Goal: Task Accomplishment & Management: Manage account settings

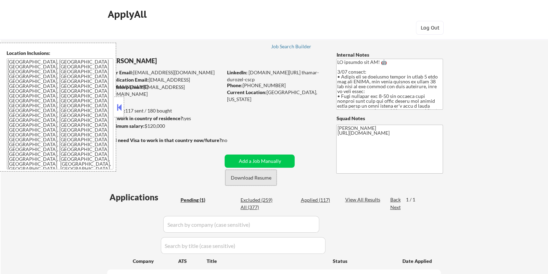
click at [232, 176] on button "Download Resume" at bounding box center [250, 178] width 51 height 16
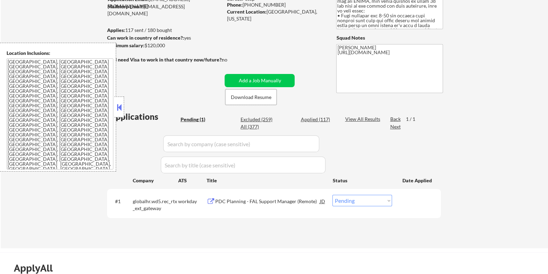
scroll to position [86, 0]
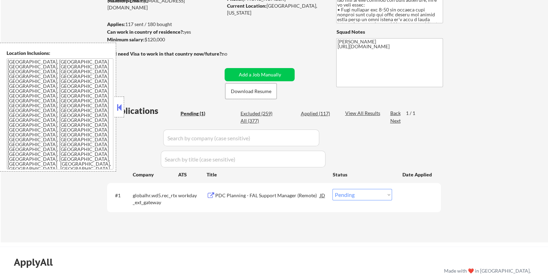
click at [226, 193] on div "PDC Planning - FAL Support Manager (Remote)" at bounding box center [267, 195] width 105 height 7
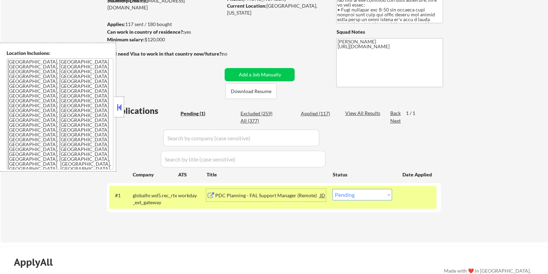
click at [380, 196] on select "Choose an option... Pending Applied Excluded (Questions) Excluded (Expired) Exc…" at bounding box center [363, 194] width 60 height 11
select select ""applied""
click at [333, 189] on select "Choose an option... Pending Applied Excluded (Questions) Excluded (Expired) Exc…" at bounding box center [363, 194] width 60 height 11
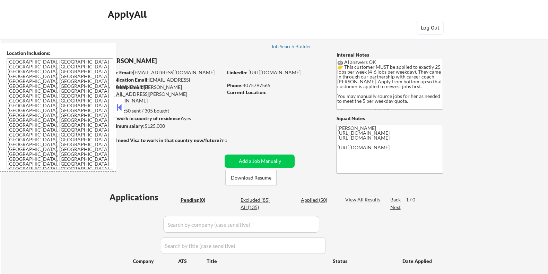
click at [114, 103] on div at bounding box center [119, 106] width 10 height 21
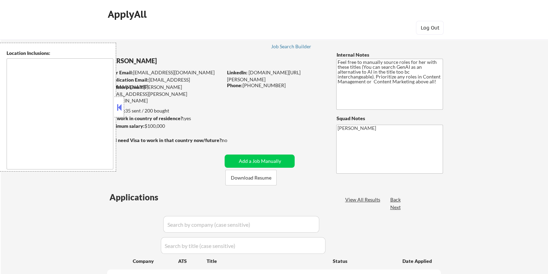
select select ""pending""
type textarea "Minneapolis, MN Saint Paul, MN Edina, MN Richfield, MN Bloomington, MN Golden V…"
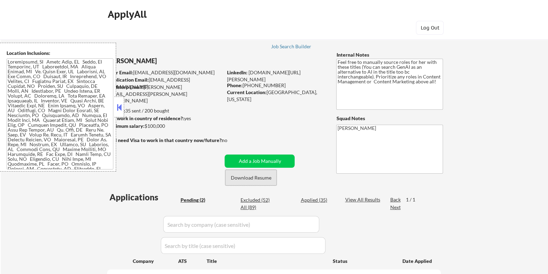
click at [239, 178] on button "Download Resume" at bounding box center [250, 178] width 51 height 16
click at [118, 105] on button at bounding box center [120, 107] width 8 height 10
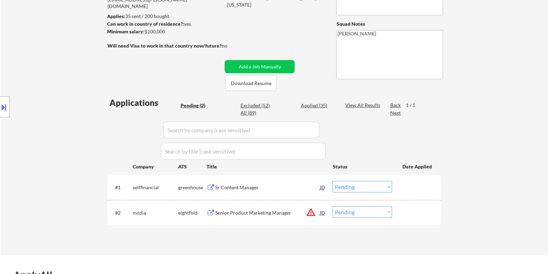
scroll to position [130, 0]
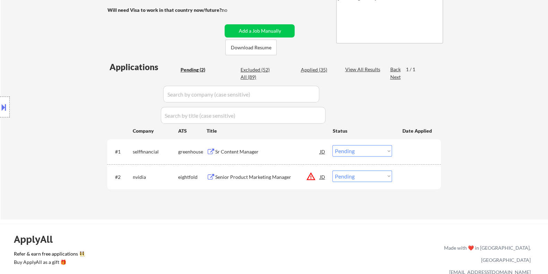
click at [227, 152] on div "Sr Content Manager" at bounding box center [267, 151] width 105 height 7
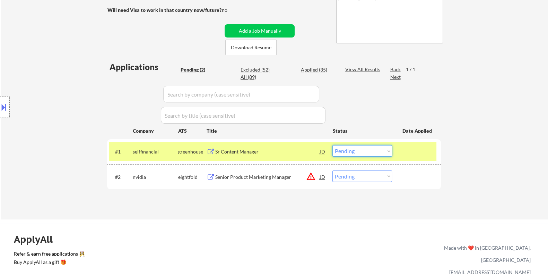
click at [358, 152] on select "Choose an option... Pending Applied Excluded (Questions) Excluded (Expired) Exc…" at bounding box center [363, 150] width 60 height 11
click at [333, 145] on select "Choose an option... Pending Applied Excluded (Questions) Excluded (Expired) Exc…" at bounding box center [363, 150] width 60 height 11
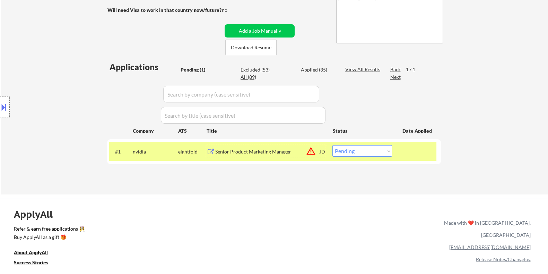
click at [254, 147] on div "Senior Product Marketing Manager" at bounding box center [267, 151] width 105 height 12
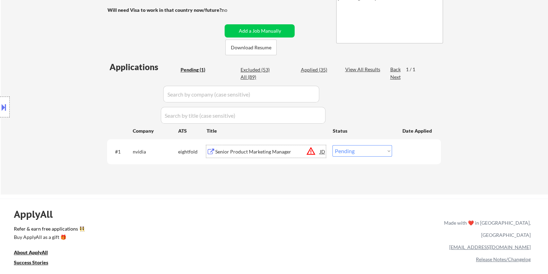
click at [355, 150] on select "Choose an option... Pending Applied Excluded (Questions) Excluded (Expired) Exc…" at bounding box center [363, 150] width 60 height 11
select select ""excluded__expired_""
click at [333, 145] on select "Choose an option... Pending Applied Excluded (Questions) Excluded (Expired) Exc…" at bounding box center [363, 150] width 60 height 11
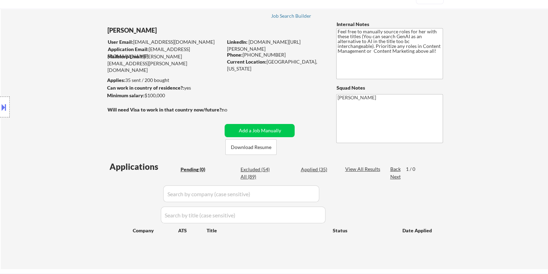
scroll to position [0, 0]
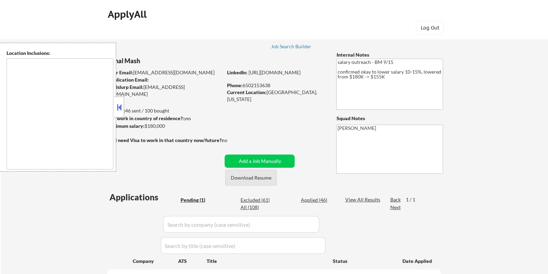
click at [242, 178] on button "Download Resume" at bounding box center [250, 178] width 51 height 16
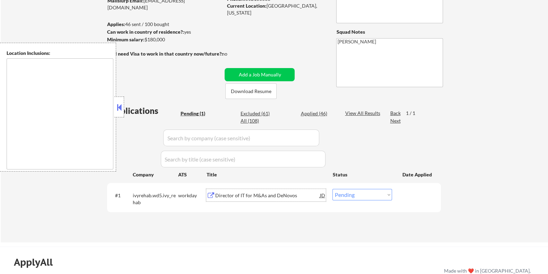
click at [236, 193] on div "Director of IT for M&As and DeNovos" at bounding box center [267, 195] width 105 height 7
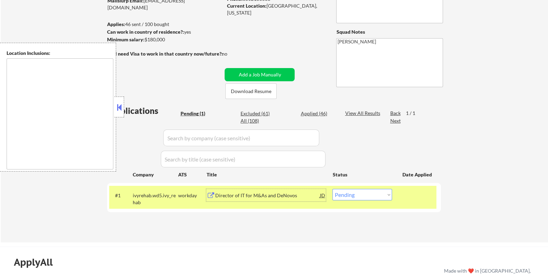
click at [376, 198] on select "Choose an option... Pending Applied Excluded (Questions) Excluded (Expired) Exc…" at bounding box center [363, 194] width 60 height 11
select select ""excluded__bad_match_""
click at [333, 189] on select "Choose an option... Pending Applied Excluded (Questions) Excluded (Expired) Exc…" at bounding box center [363, 194] width 60 height 11
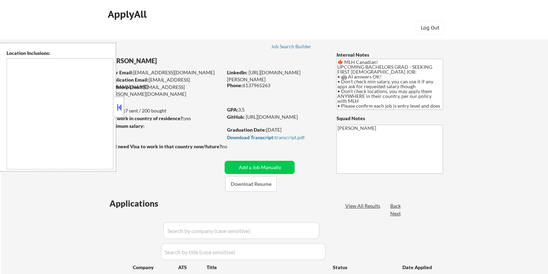
type textarea "country:[GEOGRAPHIC_DATA]"
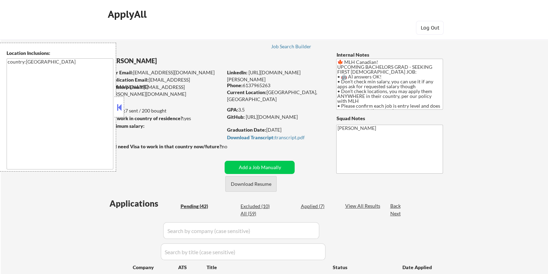
select select ""pending""
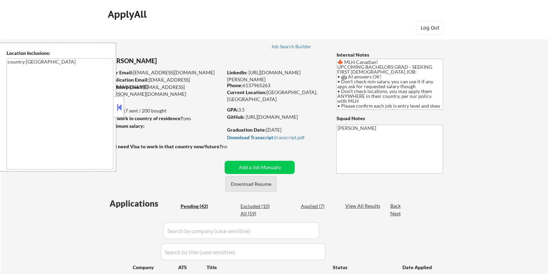
select select ""pending""
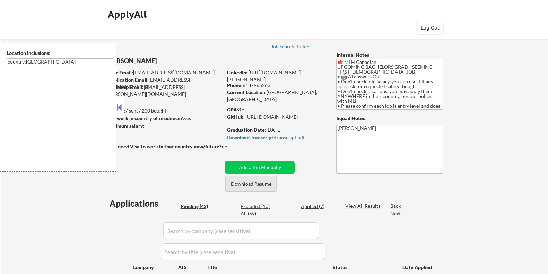
select select ""pending""
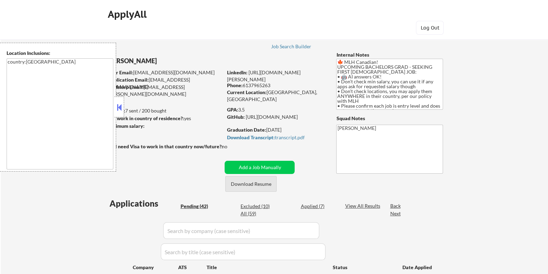
select select ""pending""
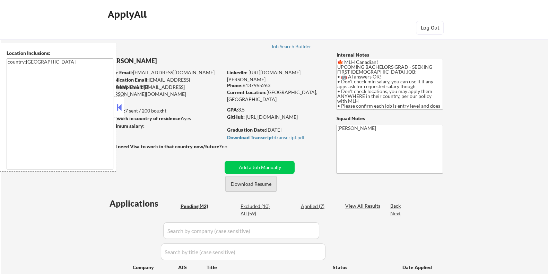
select select ""pending""
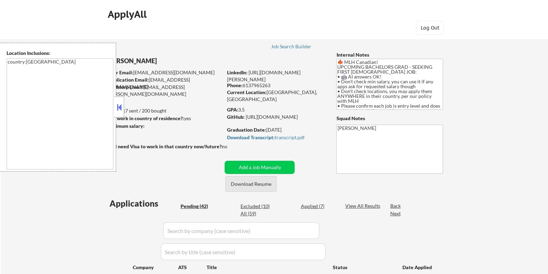
select select ""pending""
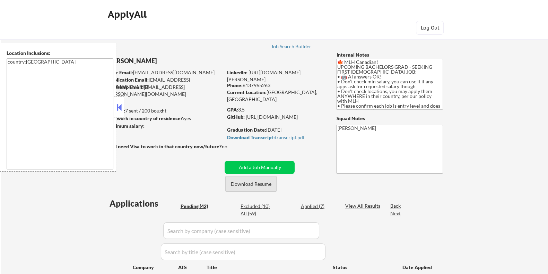
select select ""pending""
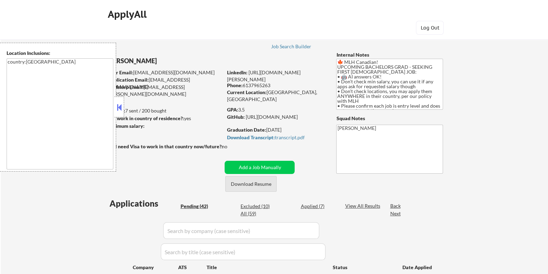
select select ""pending""
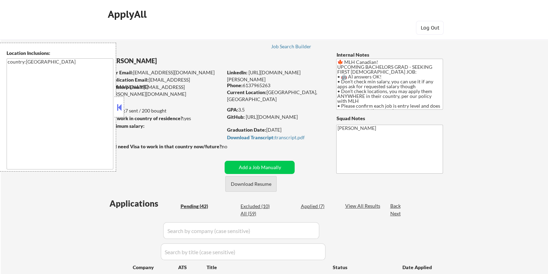
select select ""pending""
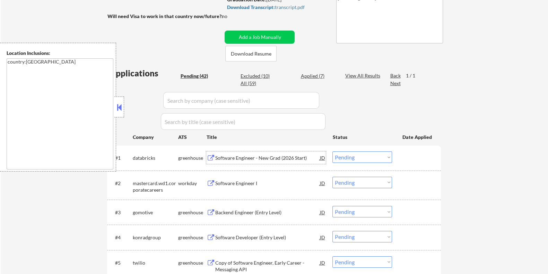
click at [247, 159] on div "Software Engineer - New Grad (2026 Start)" at bounding box center [267, 157] width 105 height 7
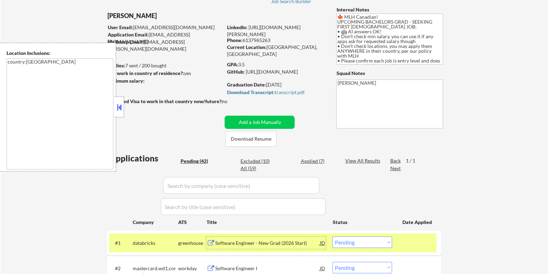
scroll to position [43, 0]
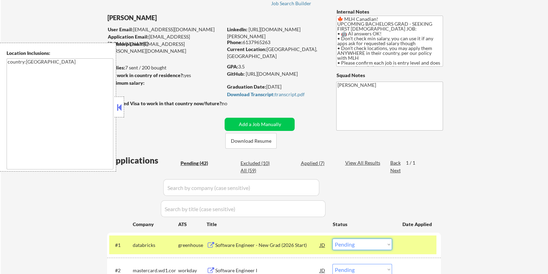
click at [350, 240] on select "Choose an option... Pending Applied Excluded (Questions) Excluded (Expired) Exc…" at bounding box center [363, 243] width 60 height 11
click at [333, 238] on select "Choose an option... Pending Applied Excluded (Questions) Excluded (Expired) Exc…" at bounding box center [363, 243] width 60 height 11
select select ""pending""
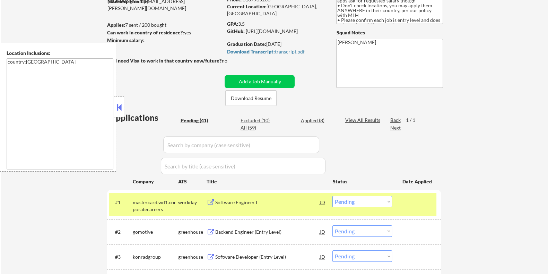
scroll to position [173, 0]
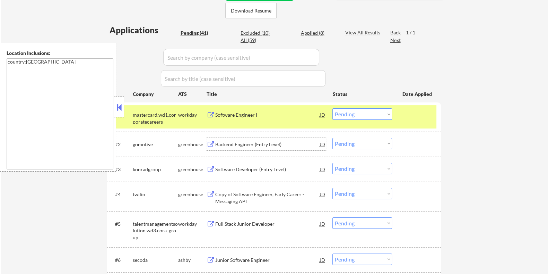
click at [238, 139] on div "Backend Engineer (Entry Level)" at bounding box center [267, 144] width 105 height 12
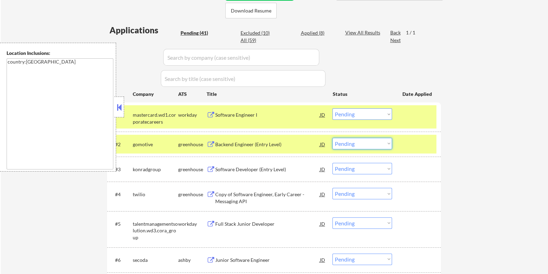
click at [376, 144] on select "Choose an option... Pending Applied Excluded (Questions) Excluded (Expired) Exc…" at bounding box center [363, 143] width 60 height 11
click at [333, 138] on select "Choose an option... Pending Applied Excluded (Questions) Excluded (Expired) Exc…" at bounding box center [363, 143] width 60 height 11
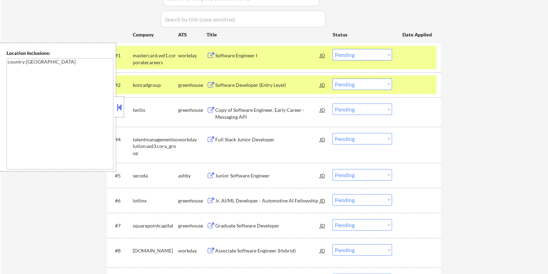
scroll to position [196, 0]
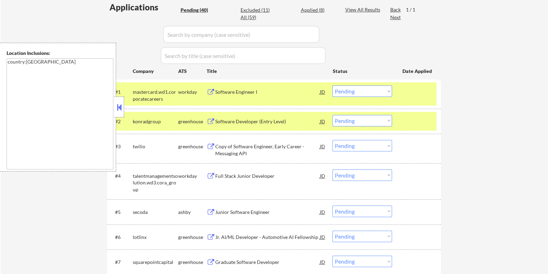
click at [238, 122] on div "Software Developer (Entry Level)" at bounding box center [267, 121] width 105 height 7
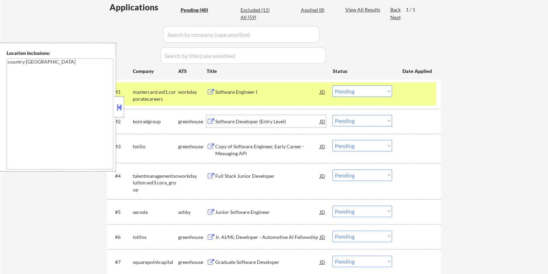
click at [362, 121] on select "Choose an option... Pending Applied Excluded (Questions) Excluded (Expired) Exc…" at bounding box center [363, 120] width 60 height 11
click at [333, 115] on select "Choose an option... Pending Applied Excluded (Questions) Excluded (Expired) Exc…" at bounding box center [363, 120] width 60 height 11
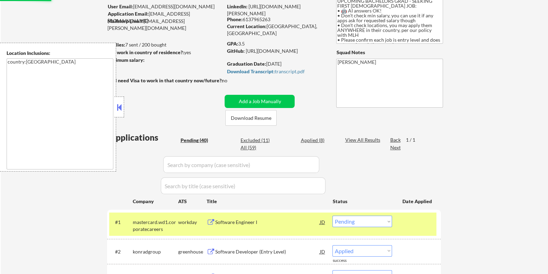
select select ""pending""
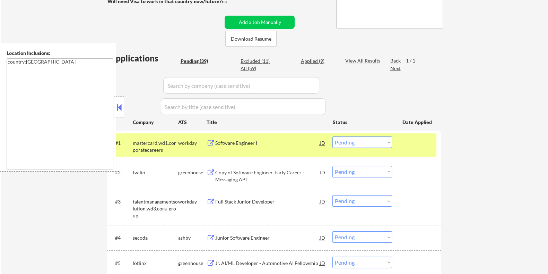
scroll to position [217, 0]
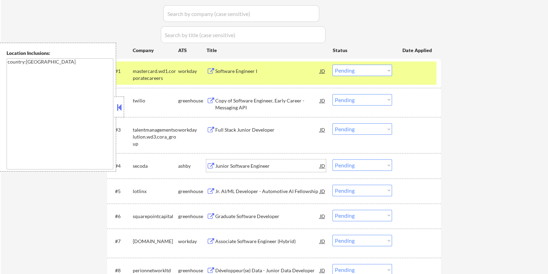
click at [231, 166] on div "Junior Software Engineer" at bounding box center [267, 165] width 105 height 7
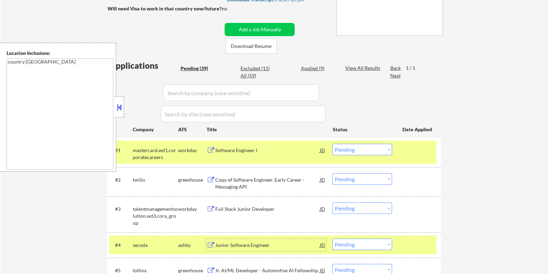
scroll to position [173, 0]
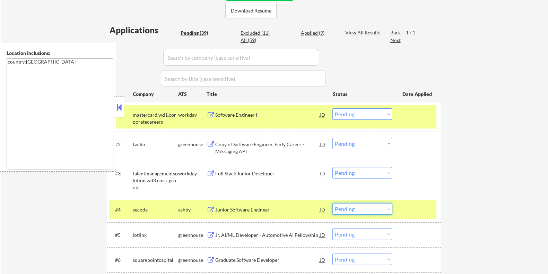
click at [373, 211] on select "Choose an option... Pending Applied Excluded (Questions) Excluded (Expired) Exc…" at bounding box center [363, 208] width 60 height 11
click at [333, 203] on select "Choose an option... Pending Applied Excluded (Questions) Excluded (Expired) Exc…" at bounding box center [363, 208] width 60 height 11
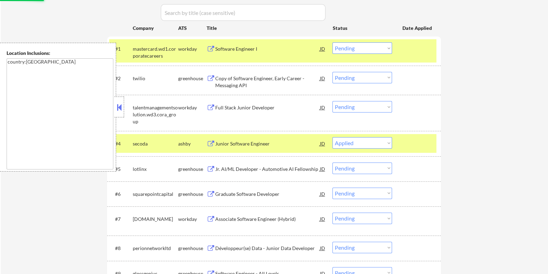
scroll to position [303, 0]
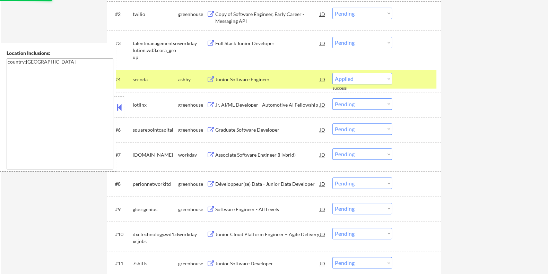
select select ""pending""
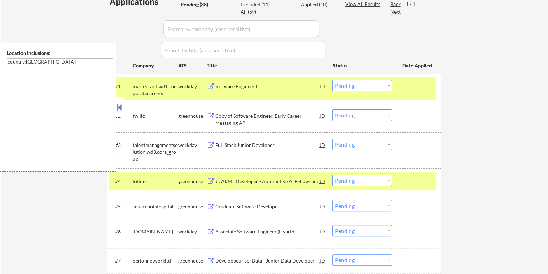
scroll to position [173, 0]
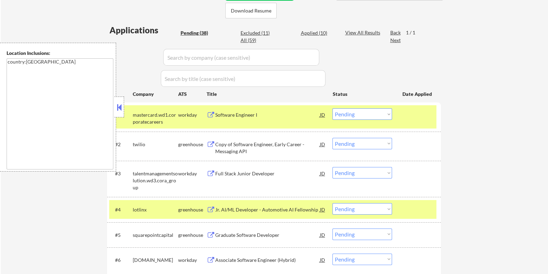
click at [241, 148] on div "Copy of Software Engineer, Early Career - Messaging API" at bounding box center [267, 148] width 105 height 14
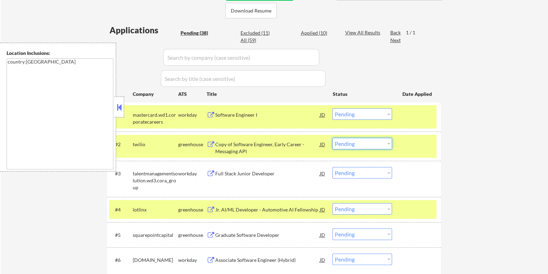
click at [383, 146] on select "Choose an option... Pending Applied Excluded (Questions) Excluded (Expired) Exc…" at bounding box center [363, 143] width 60 height 11
click at [333, 138] on select "Choose an option... Pending Applied Excluded (Questions) Excluded (Expired) Exc…" at bounding box center [363, 143] width 60 height 11
select select ""pending""
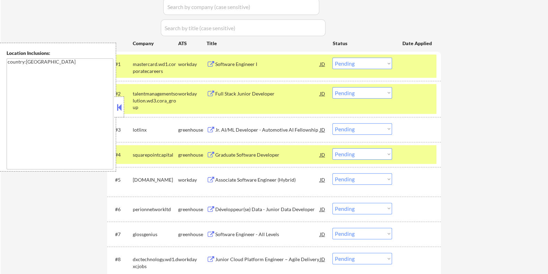
scroll to position [260, 0]
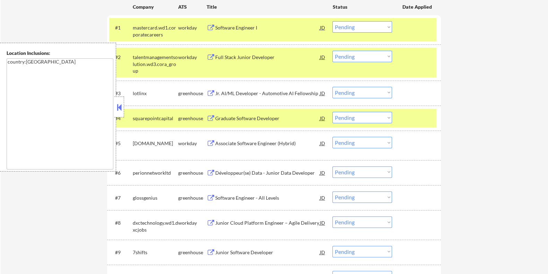
click at [236, 92] on div "Jr. AI/ML Developer - Automotive AI Fellowship" at bounding box center [267, 93] width 105 height 7
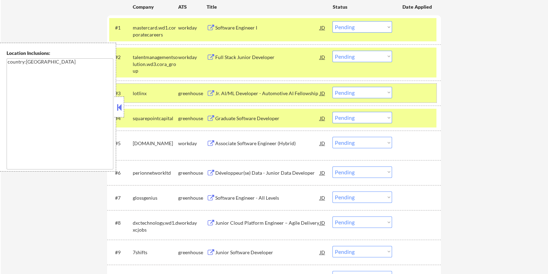
click at [393, 92] on div "#3 lotlinx greenhouse Jr. AI/ML Developer - Automotive AI Fellowship JD Choose …" at bounding box center [272, 93] width 327 height 19
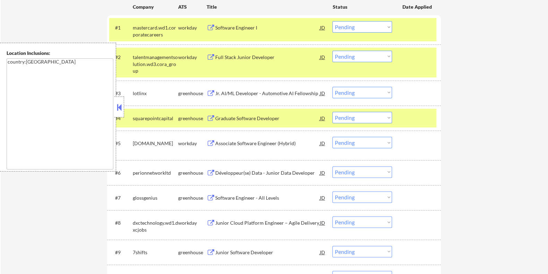
click at [373, 94] on select "Choose an option... Pending Applied Excluded (Questions) Excluded (Expired) Exc…" at bounding box center [363, 92] width 60 height 11
click at [333, 87] on select "Choose an option... Pending Applied Excluded (Questions) Excluded (Expired) Exc…" at bounding box center [363, 92] width 60 height 11
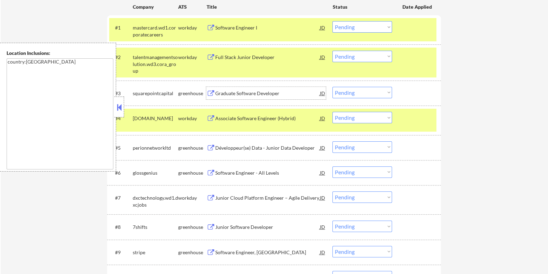
click at [222, 92] on div "Graduate Software Developer" at bounding box center [267, 93] width 105 height 7
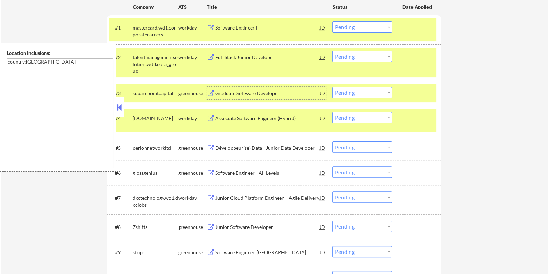
click at [236, 94] on div "Graduate Software Developer" at bounding box center [267, 93] width 105 height 7
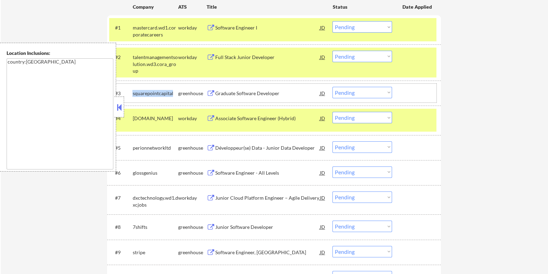
drag, startPoint x: 173, startPoint y: 91, endPoint x: 132, endPoint y: 93, distance: 41.7
click at [132, 93] on div "#3 squarepointcapital greenhouse Graduate Software Developer JD Choose an optio…" at bounding box center [272, 93] width 327 height 19
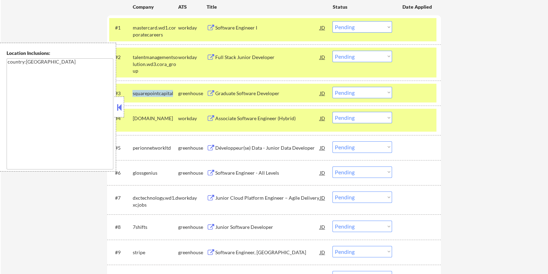
copy div "squarepointcapital"
click at [350, 91] on select "Choose an option... Pending Applied Excluded (Questions) Excluded (Expired) Exc…" at bounding box center [363, 92] width 60 height 11
click at [333, 87] on select "Choose an option... Pending Applied Excluded (Questions) Excluded (Expired) Exc…" at bounding box center [363, 92] width 60 height 11
select select ""pending""
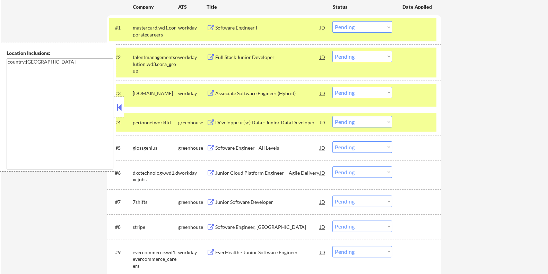
click at [245, 122] on div "Développeur(se) Data - Junior Data Developer" at bounding box center [267, 122] width 105 height 7
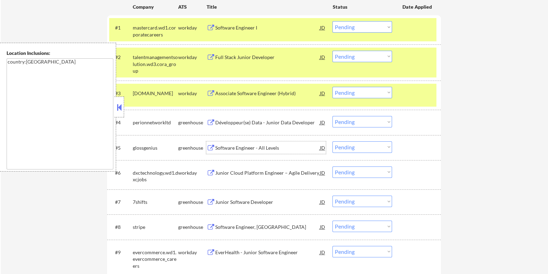
click at [264, 149] on div "Software Engineer - All Levels" at bounding box center [267, 147] width 105 height 7
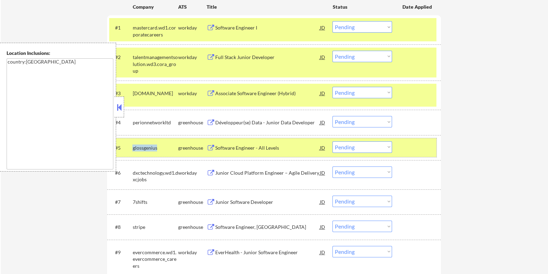
drag, startPoint x: 161, startPoint y: 147, endPoint x: 132, endPoint y: 148, distance: 29.5
click at [132, 148] on div "#5 glossgenius greenhouse Software Engineer - All Levels JD Choose an option...…" at bounding box center [272, 147] width 327 height 19
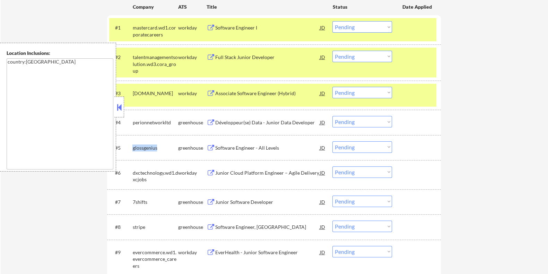
copy div "glossgenius"
click at [356, 147] on select "Choose an option... Pending Applied Excluded (Questions) Excluded (Expired) Exc…" at bounding box center [363, 146] width 60 height 11
click at [333, 141] on select "Choose an option... Pending Applied Excluded (Questions) Excluded (Expired) Exc…" at bounding box center [363, 146] width 60 height 11
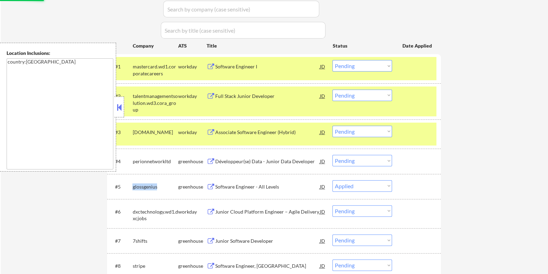
scroll to position [130, 0]
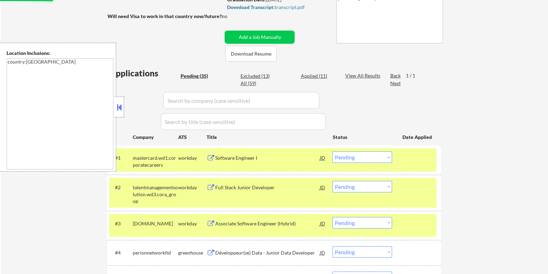
select select ""pending""
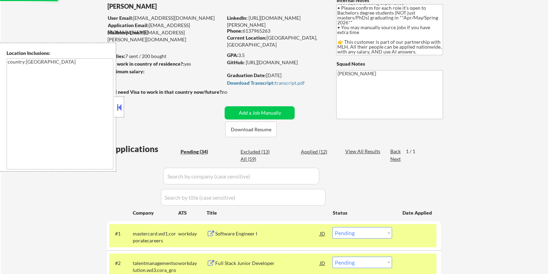
scroll to position [0, 0]
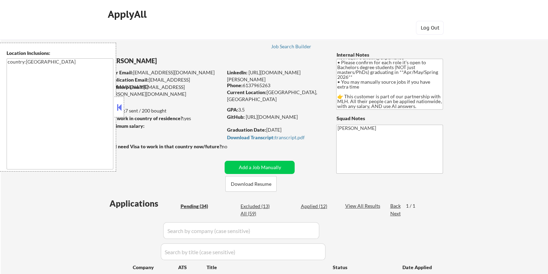
click at [120, 106] on button at bounding box center [120, 107] width 8 height 10
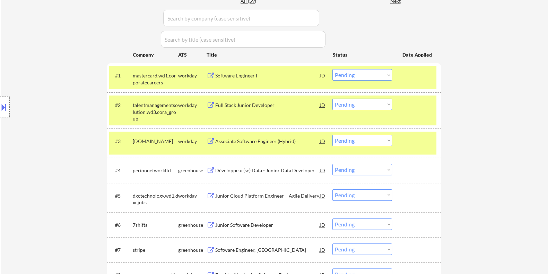
scroll to position [217, 0]
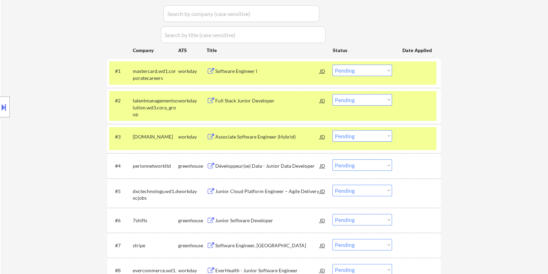
click at [244, 164] on div "Développeur(se) Data - Junior Data Developer" at bounding box center [267, 165] width 105 height 7
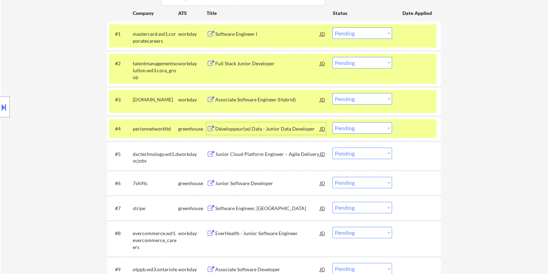
scroll to position [260, 0]
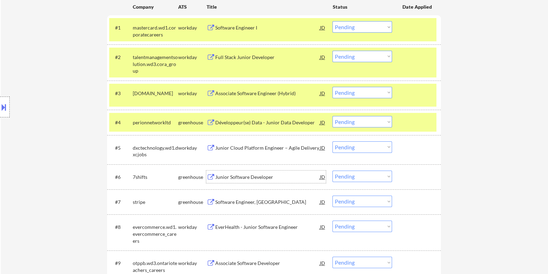
click at [238, 174] on div "Junior Software Developer" at bounding box center [267, 176] width 105 height 7
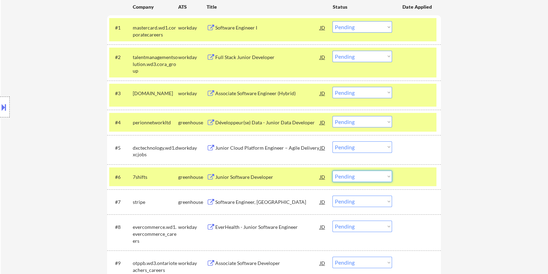
click at [370, 176] on select "Choose an option... Pending Applied Excluded (Questions) Excluded (Expired) Exc…" at bounding box center [363, 175] width 60 height 11
click at [333, 170] on select "Choose an option... Pending Applied Excluded (Questions) Excluded (Expired) Exc…" at bounding box center [363, 175] width 60 height 11
select select ""pending""
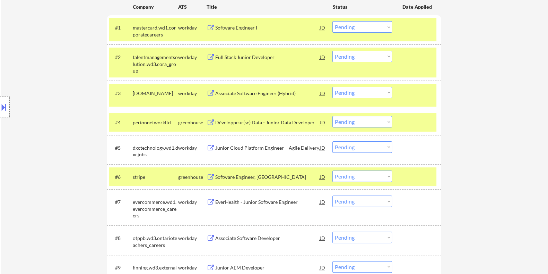
click at [257, 178] on div "Software Engineer, [GEOGRAPHIC_DATA]" at bounding box center [267, 176] width 105 height 7
